Goal: Use online tool/utility: Utilize a website feature to perform a specific function

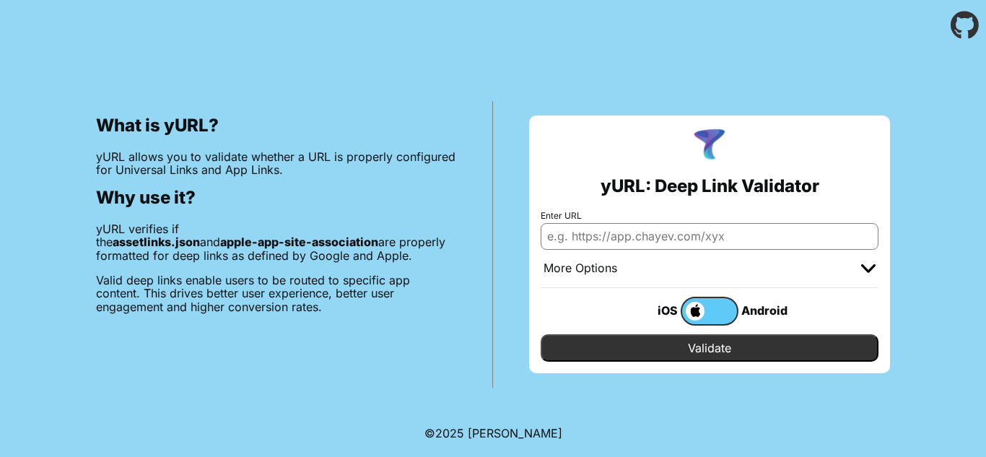
paste input "[DOMAIN_NAME]"
type input "[DOMAIN_NAME]"
click at [691, 344] on input "Validate" at bounding box center [710, 347] width 338 height 27
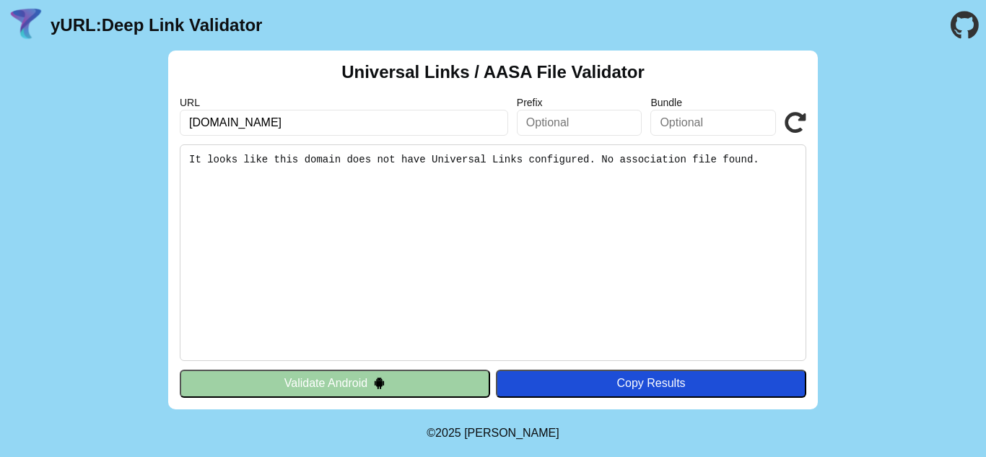
click at [396, 380] on button "Validate Android" at bounding box center [335, 383] width 310 height 27
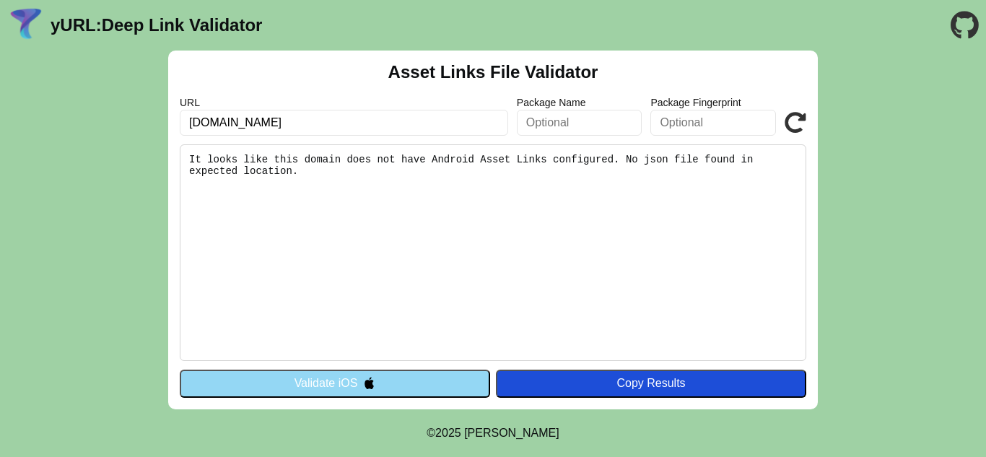
drag, startPoint x: 420, startPoint y: 180, endPoint x: 191, endPoint y: 162, distance: 229.5
click at [191, 162] on pre "It looks like this domain does not have Android Asset Links configured. No json…" at bounding box center [493, 252] width 626 height 217
copy pre "It looks like this domain does not have Android Asset Links configured. No json…"
click at [577, 171] on pre "It looks like this domain does not have Android Asset Links configured. No json…" at bounding box center [493, 252] width 626 height 217
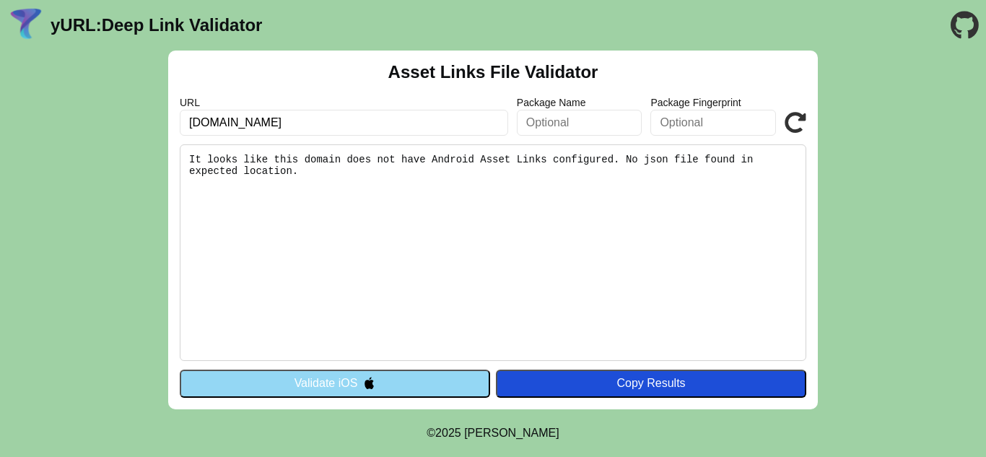
click at [799, 124] on icon at bounding box center [796, 123] width 22 height 22
